Goal: Task Accomplishment & Management: Complete application form

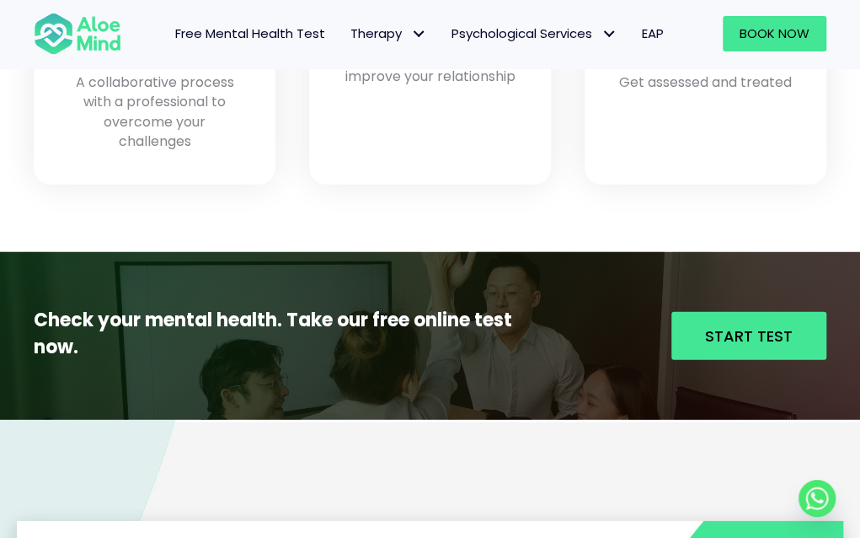
scroll to position [1790, 0]
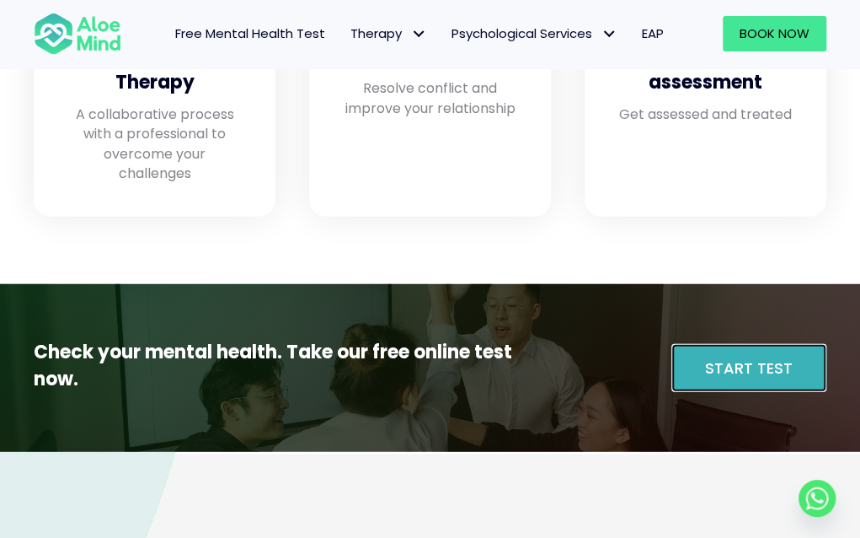
click at [779, 362] on span "Start Test" at bounding box center [749, 367] width 88 height 21
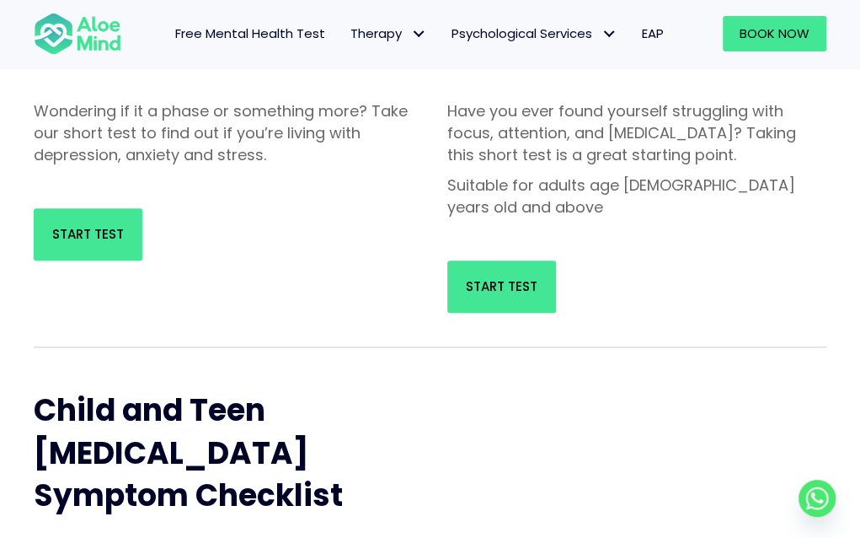
scroll to position [308, 0]
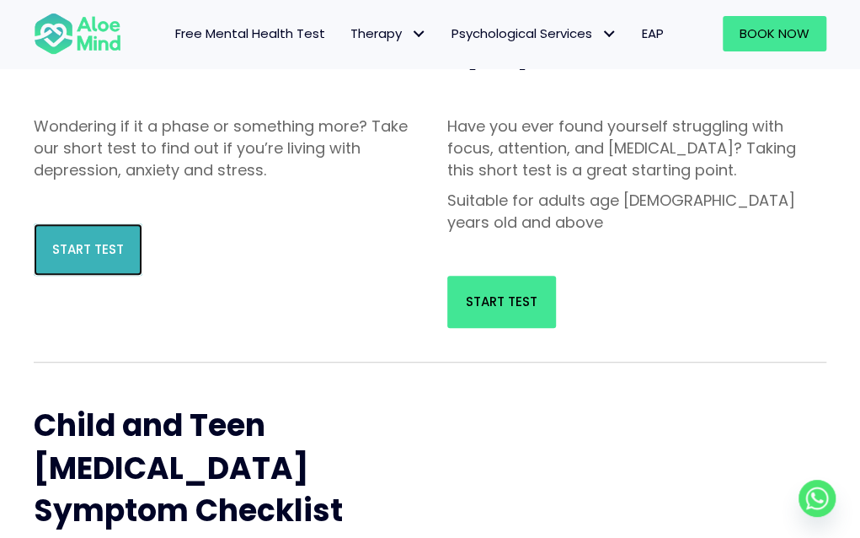
click at [91, 248] on span "Start Test" at bounding box center [88, 249] width 72 height 18
